Goal: Information Seeking & Learning: Learn about a topic

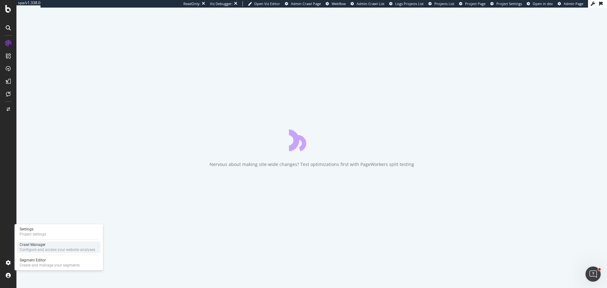
click at [45, 246] on div "Crawl Manager" at bounding box center [58, 244] width 76 height 5
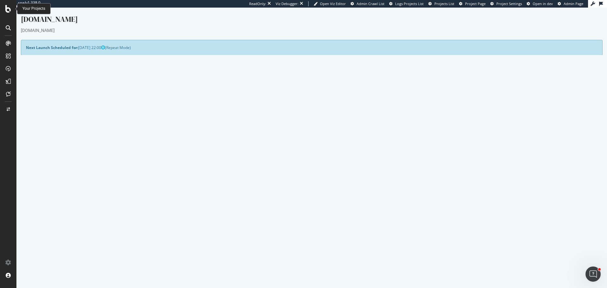
click at [9, 9] on icon at bounding box center [8, 9] width 6 height 8
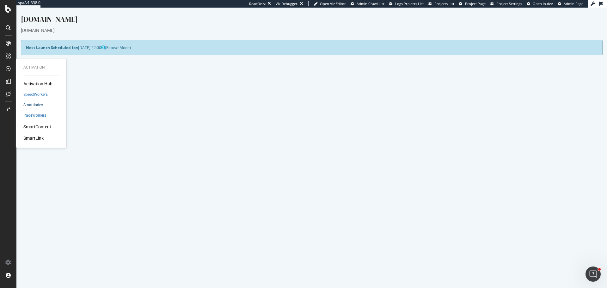
click at [28, 105] on div "SmartIndex" at bounding box center [33, 104] width 20 height 5
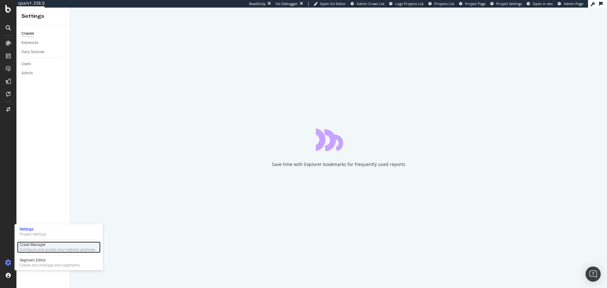
click at [42, 250] on div "Configure and access your website analyses" at bounding box center [58, 249] width 76 height 5
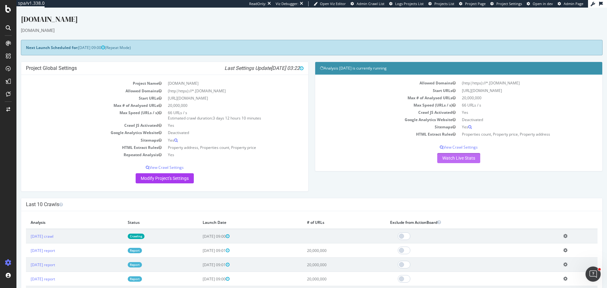
click at [446, 158] on link "Watch Live Stats" at bounding box center [458, 158] width 43 height 10
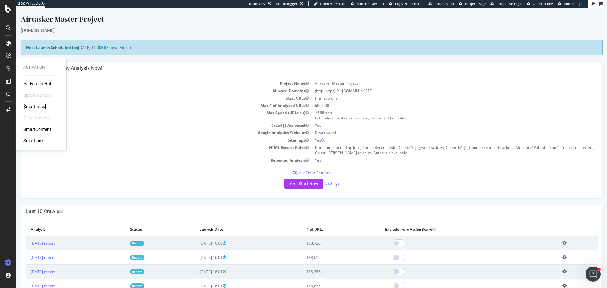
click at [40, 107] on div "SmartIndex" at bounding box center [34, 106] width 23 height 6
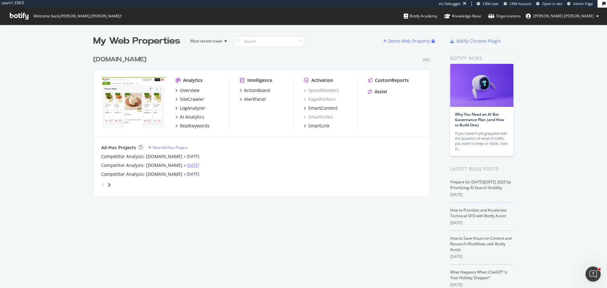
click at [187, 165] on link "Sep 12th 25" at bounding box center [193, 165] width 12 height 5
click at [187, 158] on link "Sep 12th 25" at bounding box center [193, 156] width 12 height 5
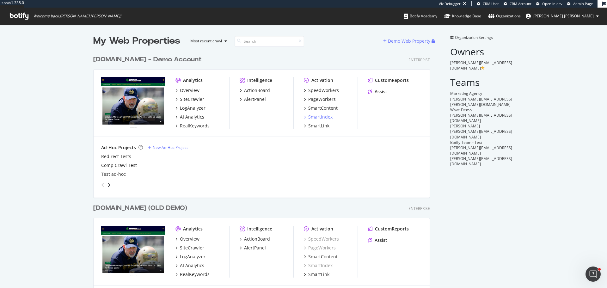
click at [321, 117] on div "SmartIndex" at bounding box center [320, 117] width 24 height 6
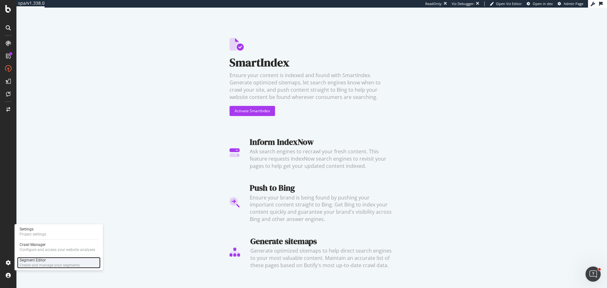
drag, startPoint x: 47, startPoint y: 262, endPoint x: 47, endPoint y: 258, distance: 4.2
click at [47, 262] on div "Segment Editor" at bounding box center [50, 260] width 60 height 5
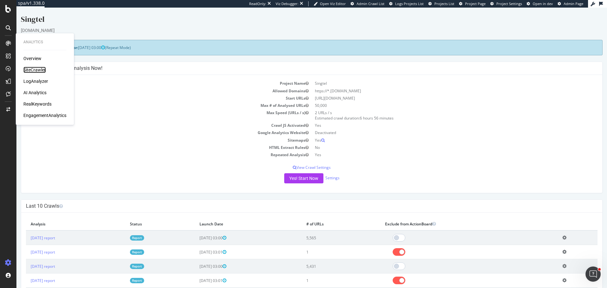
click at [35, 71] on div "SiteCrawler" at bounding box center [34, 70] width 22 height 6
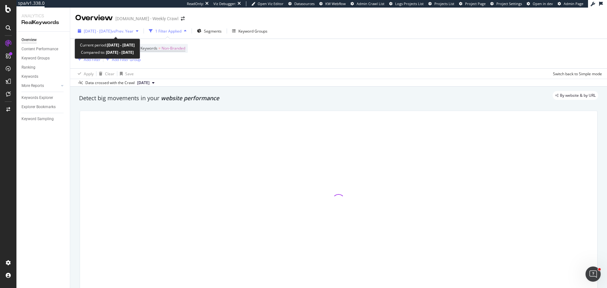
click at [112, 32] on span "2025 Sep. 5th - Sep. 7th" at bounding box center [98, 30] width 28 height 5
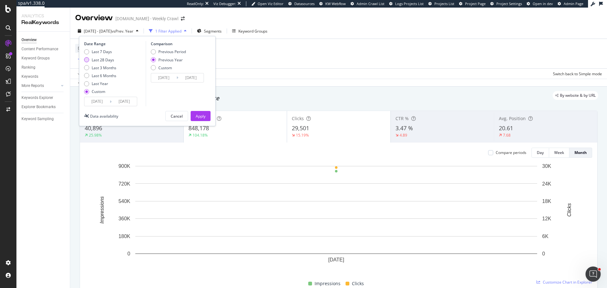
click at [95, 60] on div "Last 28 Days" at bounding box center [103, 59] width 22 height 5
type input "2025/09/06"
type input "2025/10/03"
type input "2024/09/07"
type input "2024/10/04"
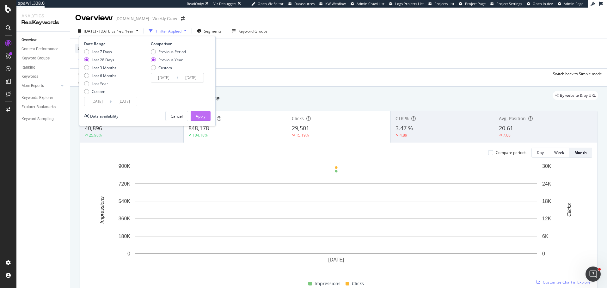
click at [197, 116] on div "Apply" at bounding box center [201, 116] width 10 height 5
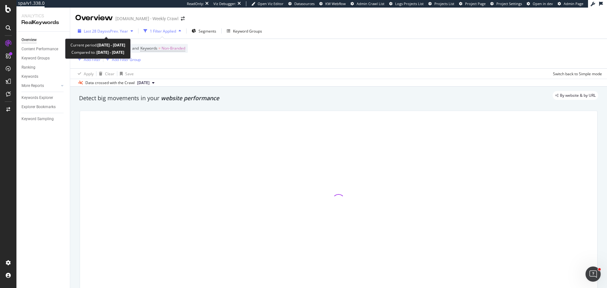
click at [108, 33] on span "vs Prev. Year" at bounding box center [117, 30] width 22 height 5
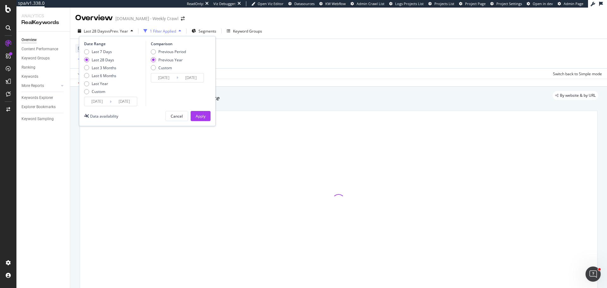
click at [128, 99] on input "2025/10/03" at bounding box center [124, 101] width 25 height 9
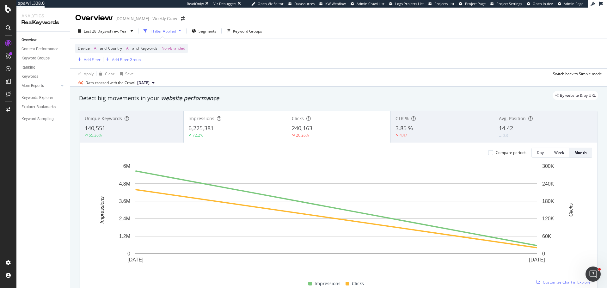
click at [330, 78] on div "Apply Clear Save Switch back to Simple mode" at bounding box center [338, 73] width 537 height 10
click at [537, 151] on div "Day" at bounding box center [540, 152] width 7 height 5
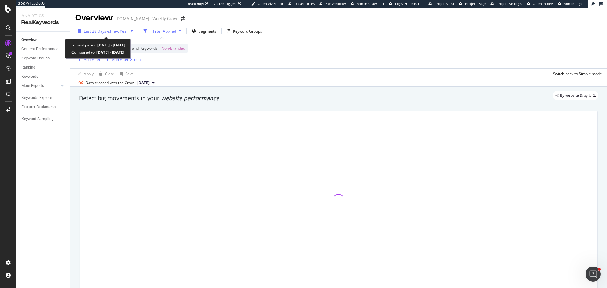
click at [101, 32] on span "Last 28 Days" at bounding box center [95, 30] width 22 height 5
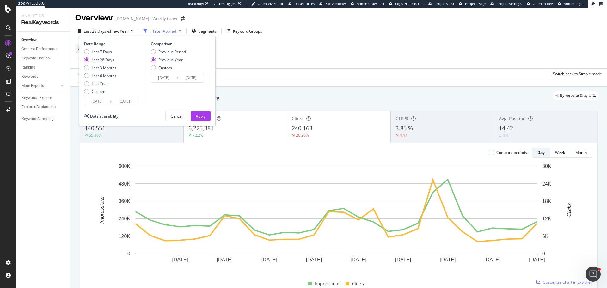
click at [349, 62] on div "Device = All and Country = All and Keywords = Non-Branded Add Filter Add Filter…" at bounding box center [338, 53] width 527 height 29
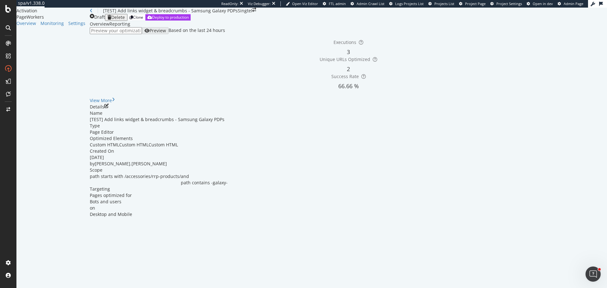
click at [133, 34] on input "url" at bounding box center [116, 30] width 52 height 7
paste input "[URL][DOMAIN_NAME]"
type input "[URL][DOMAIN_NAME]"
click at [166, 33] on div "Preview" at bounding box center [158, 30] width 16 height 5
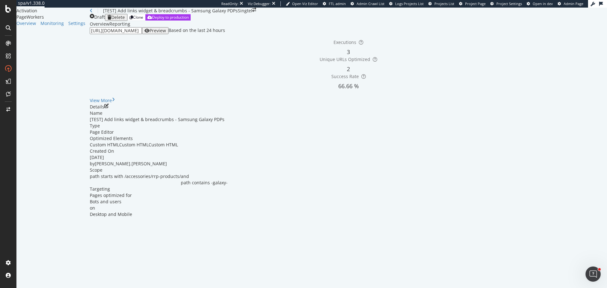
scroll to position [0, 0]
click at [109, 108] on icon "pen-to-square" at bounding box center [106, 106] width 4 height 4
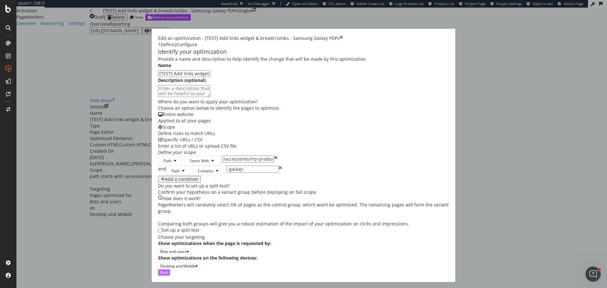
click at [168, 275] on div "Next" at bounding box center [164, 272] width 8 height 5
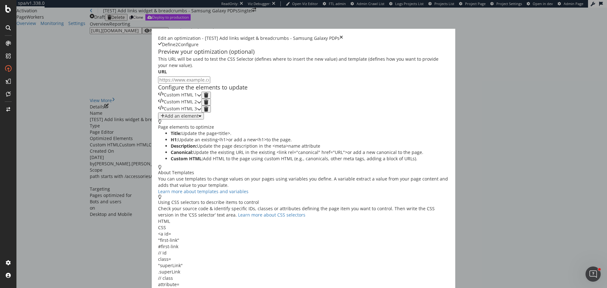
click at [197, 99] on div "Custom HTML 1" at bounding box center [177, 95] width 39 height 7
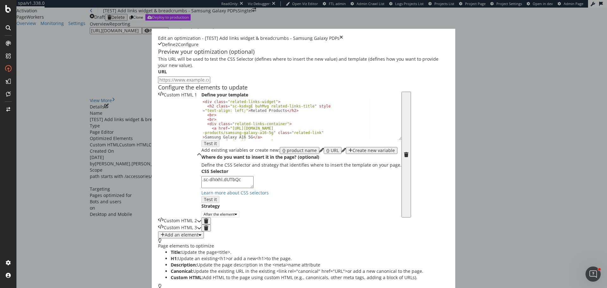
click at [197, 123] on div "Custom HTML 1" at bounding box center [177, 155] width 39 height 126
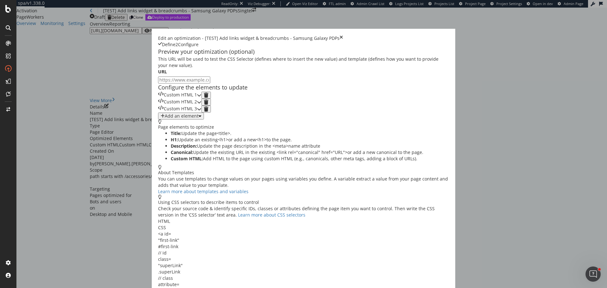
click at [197, 106] on div "Custom HTML 2" at bounding box center [177, 102] width 39 height 7
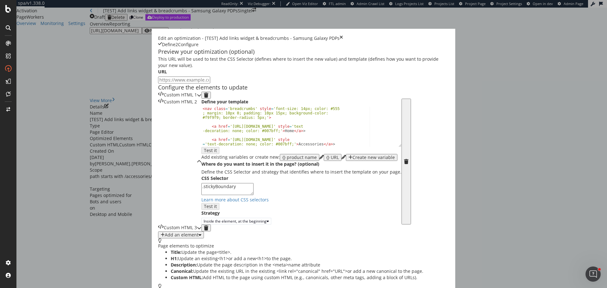
click at [197, 138] on div "Custom HTML 2" at bounding box center [177, 162] width 39 height 126
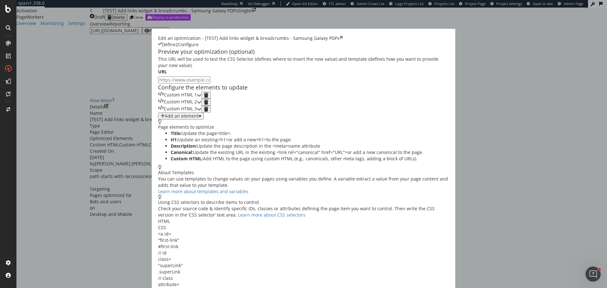
click at [192, 113] on div "Custom HTML 3" at bounding box center [177, 109] width 39 height 7
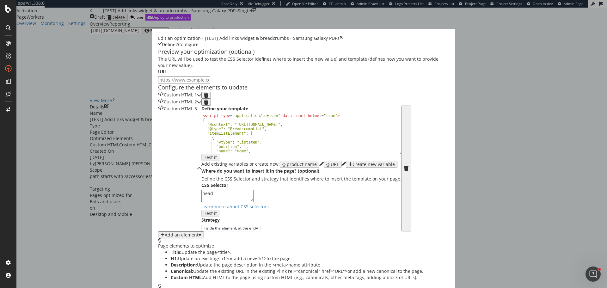
click at [192, 158] on div "Custom HTML 3" at bounding box center [177, 169] width 39 height 126
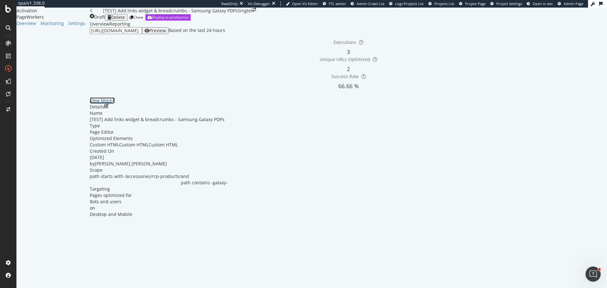
click at [112, 104] on div "View More" at bounding box center [101, 100] width 22 height 6
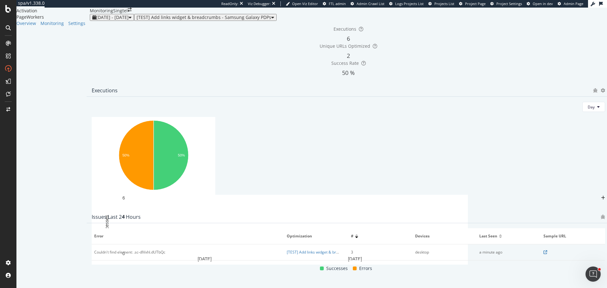
scroll to position [126, 0]
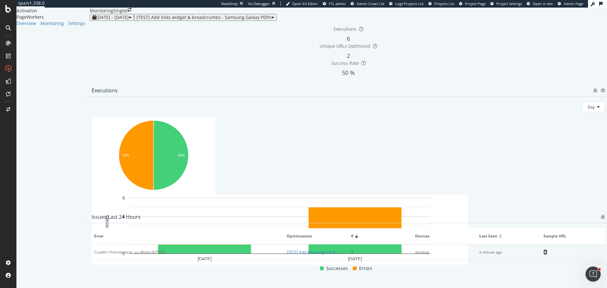
click at [544, 250] on icon at bounding box center [546, 252] width 4 height 4
click at [40, 27] on div "Monitoring" at bounding box center [51, 23] width 23 height 6
click at [34, 27] on div "Overview" at bounding box center [26, 23] width 20 height 6
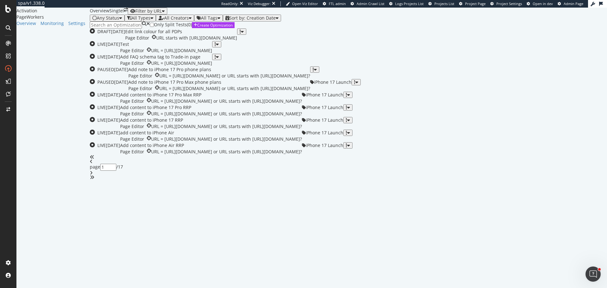
click at [105, 28] on input at bounding box center [116, 25] width 52 height 7
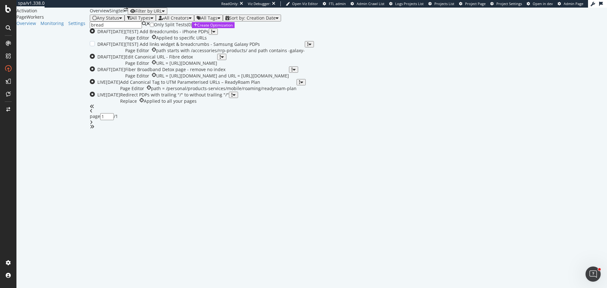
click at [225, 47] on div "[TEST] Add links widget & breadcrumbs - Samsung Galaxy PDPs" at bounding box center [215, 44] width 180 height 6
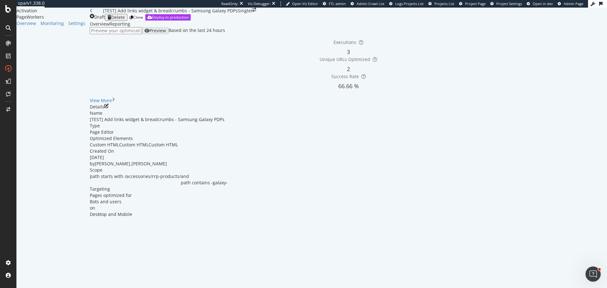
click at [139, 34] on input "url" at bounding box center [116, 30] width 52 height 7
paste input "https://shop.singtel.com/accessories/rrp-products/samsung-galaxy-a35-5g"
type input "https://shop.singtel.com/accessories/rrp-products/samsung-galaxy-a35-5g"
click at [166, 33] on div "Preview" at bounding box center [158, 30] width 16 height 5
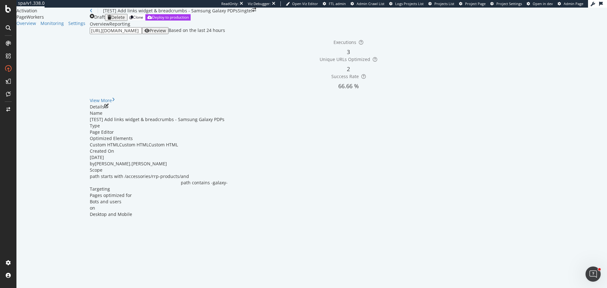
scroll to position [0, 0]
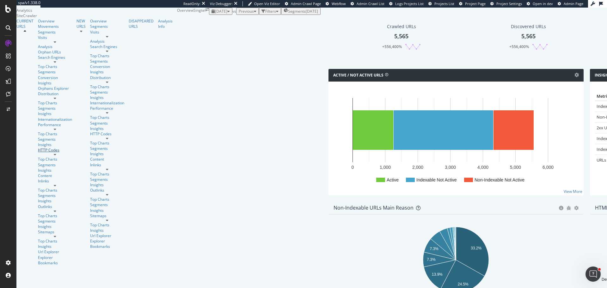
click at [38, 147] on div "HTTP Codes" at bounding box center [55, 149] width 34 height 5
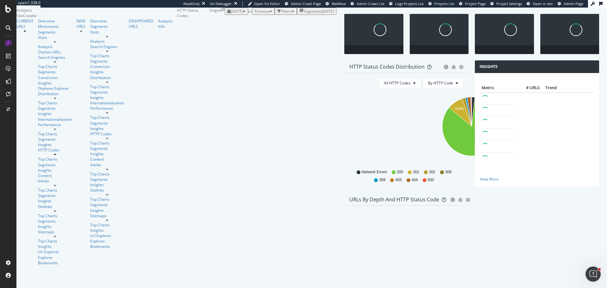
click at [255, 14] on span "Previous" at bounding box center [262, 11] width 15 height 5
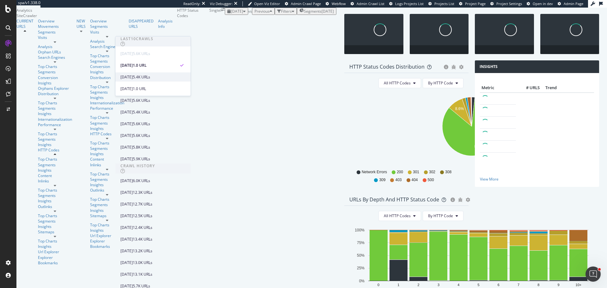
click at [150, 76] on div "5.4K URLs" at bounding box center [141, 77] width 17 height 6
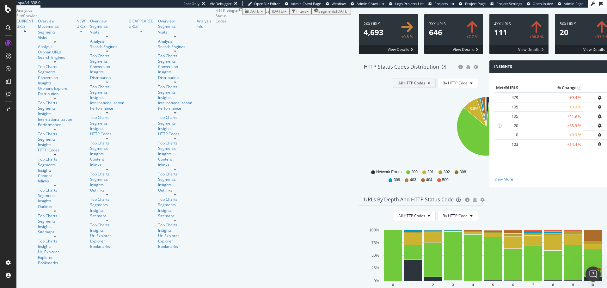
click at [398, 86] on span "All HTTP Codes" at bounding box center [411, 82] width 27 height 5
click at [261, 174] on span "4xx family" at bounding box center [265, 176] width 32 height 6
